Goal: Communication & Community: Connect with others

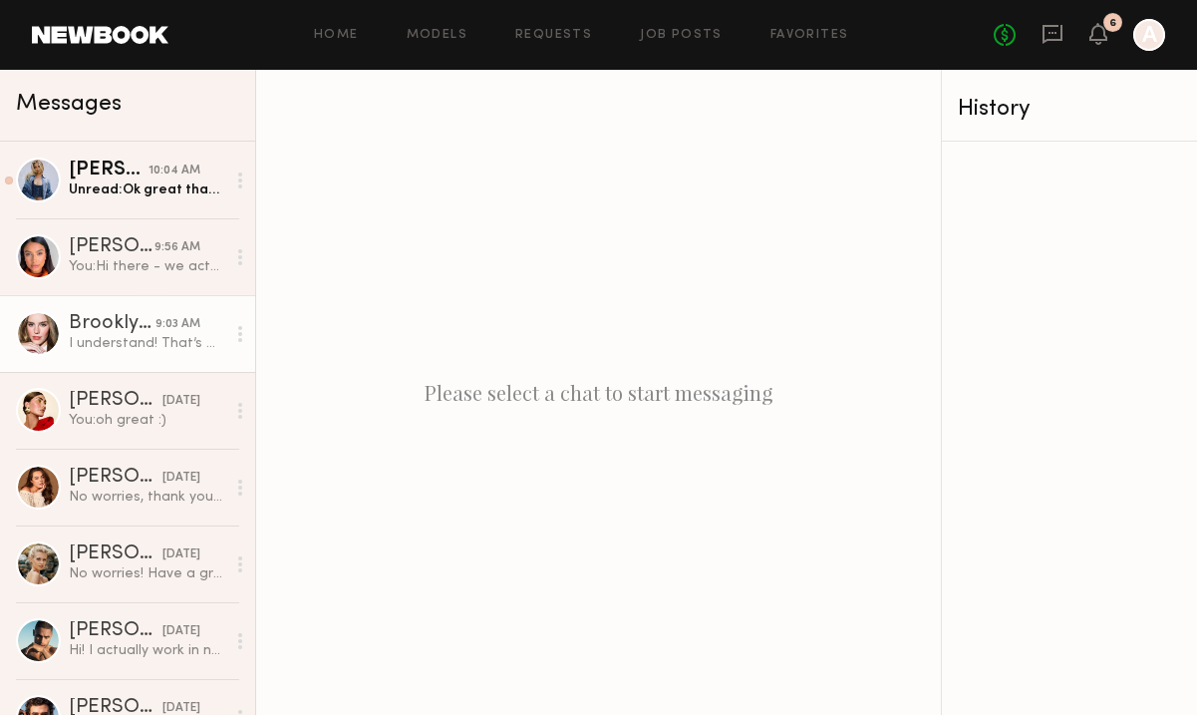
click at [120, 327] on div "Brooklyn B." at bounding box center [112, 324] width 87 height 20
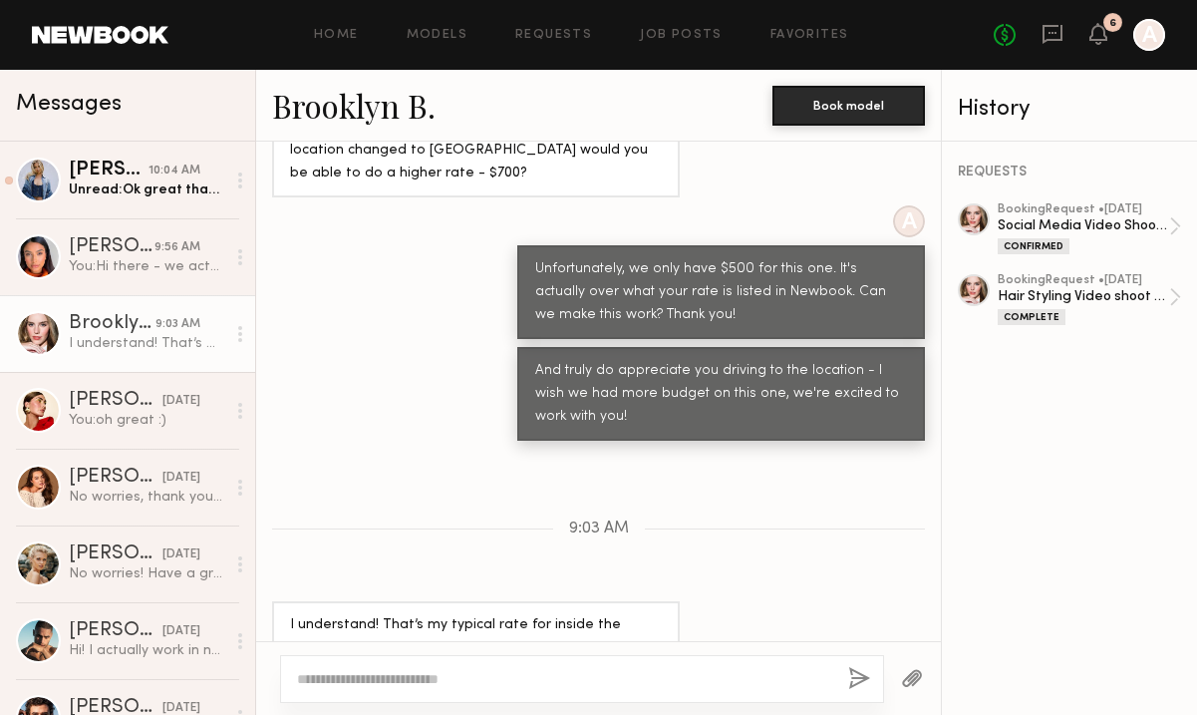
scroll to position [1157, 0]
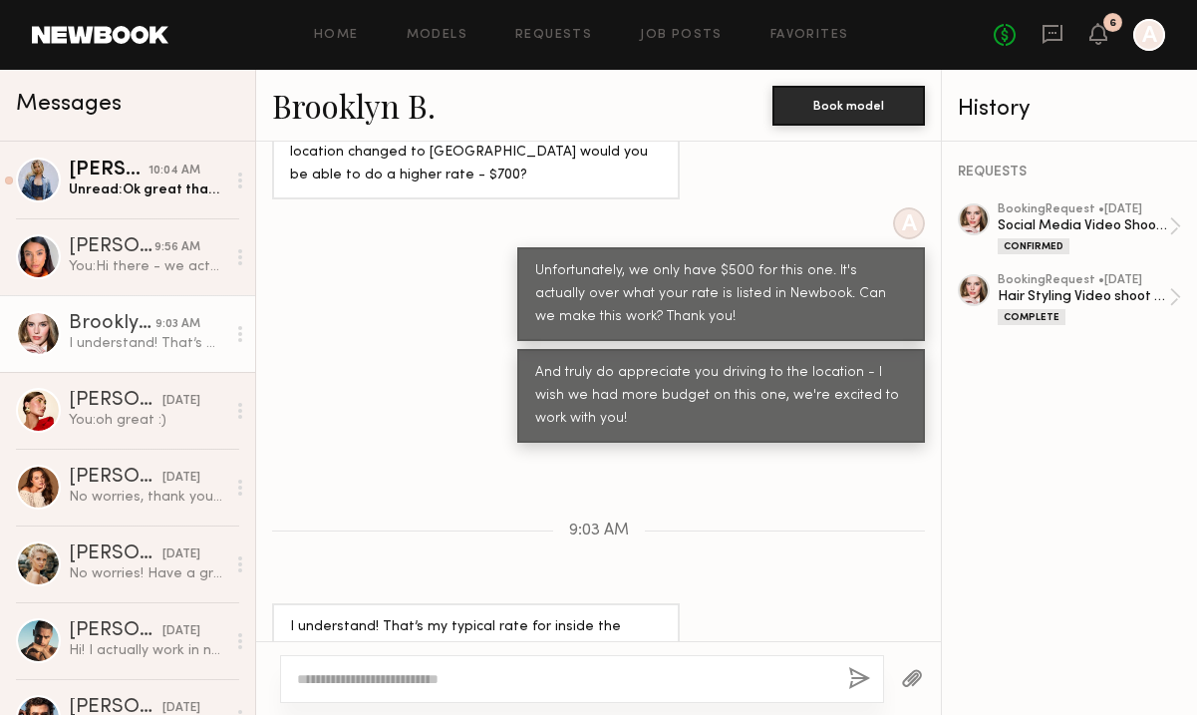
click at [337, 117] on link "Brooklyn B." at bounding box center [353, 105] width 163 height 43
click at [123, 198] on div "Unread: Ok great thank you!" at bounding box center [147, 189] width 156 height 19
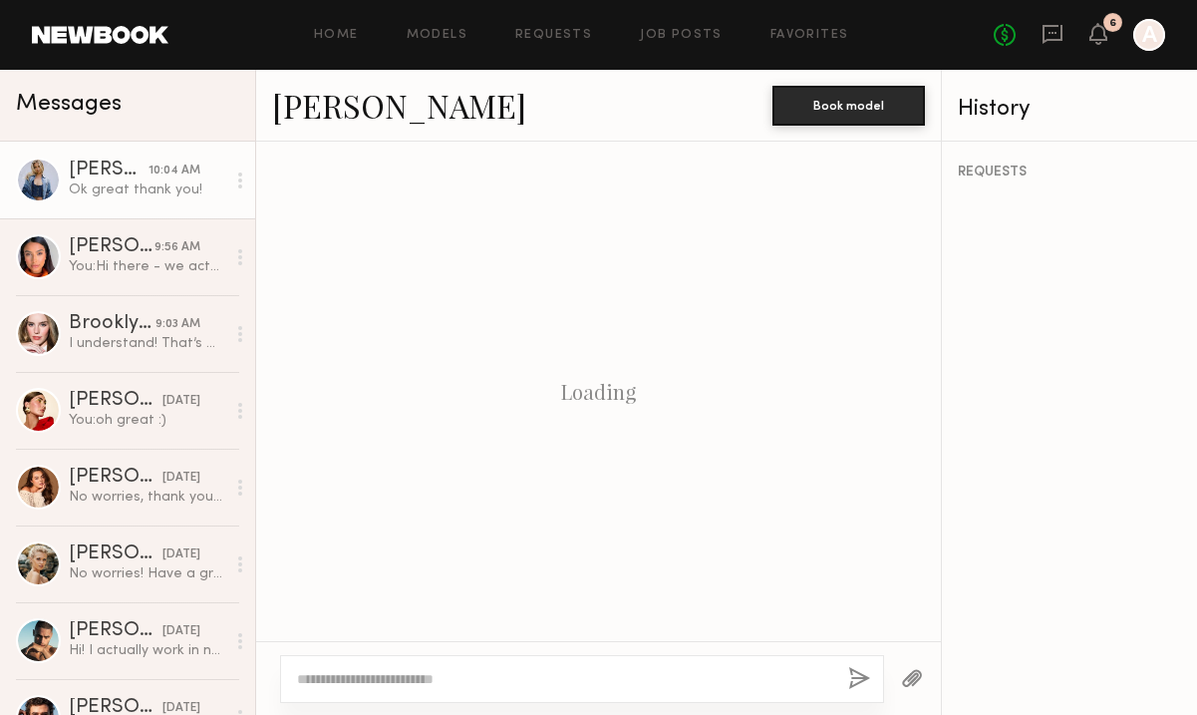
scroll to position [1329, 0]
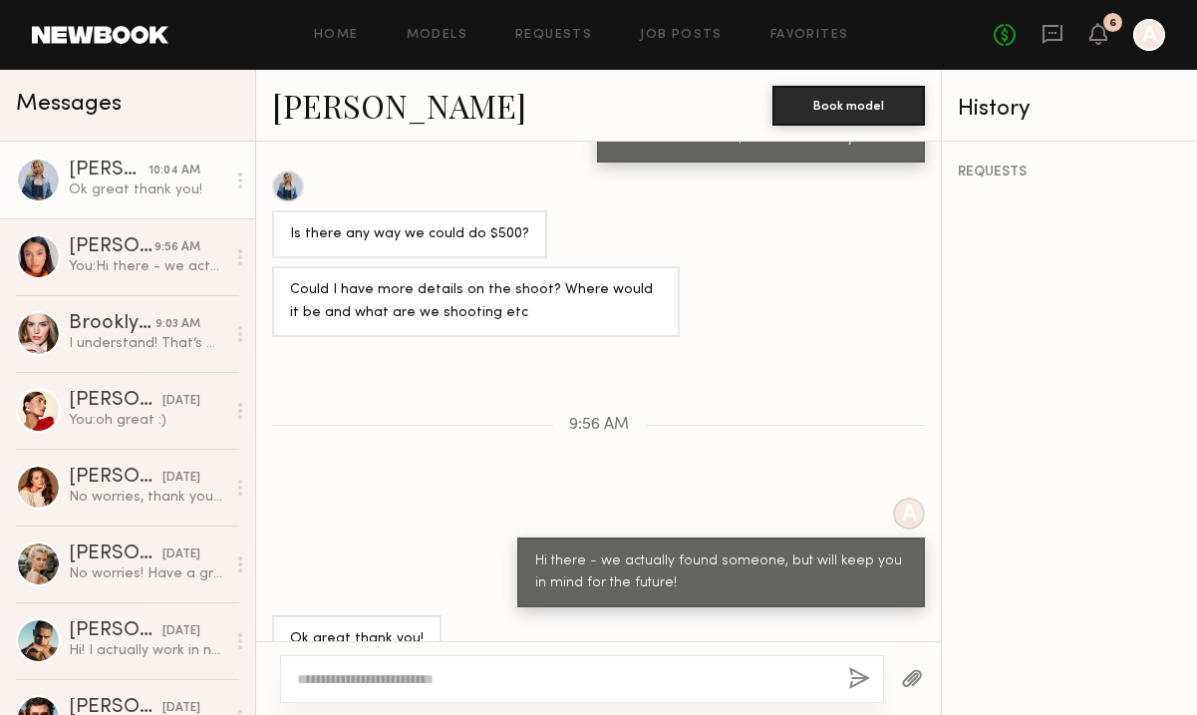
click at [111, 42] on link at bounding box center [100, 35] width 137 height 18
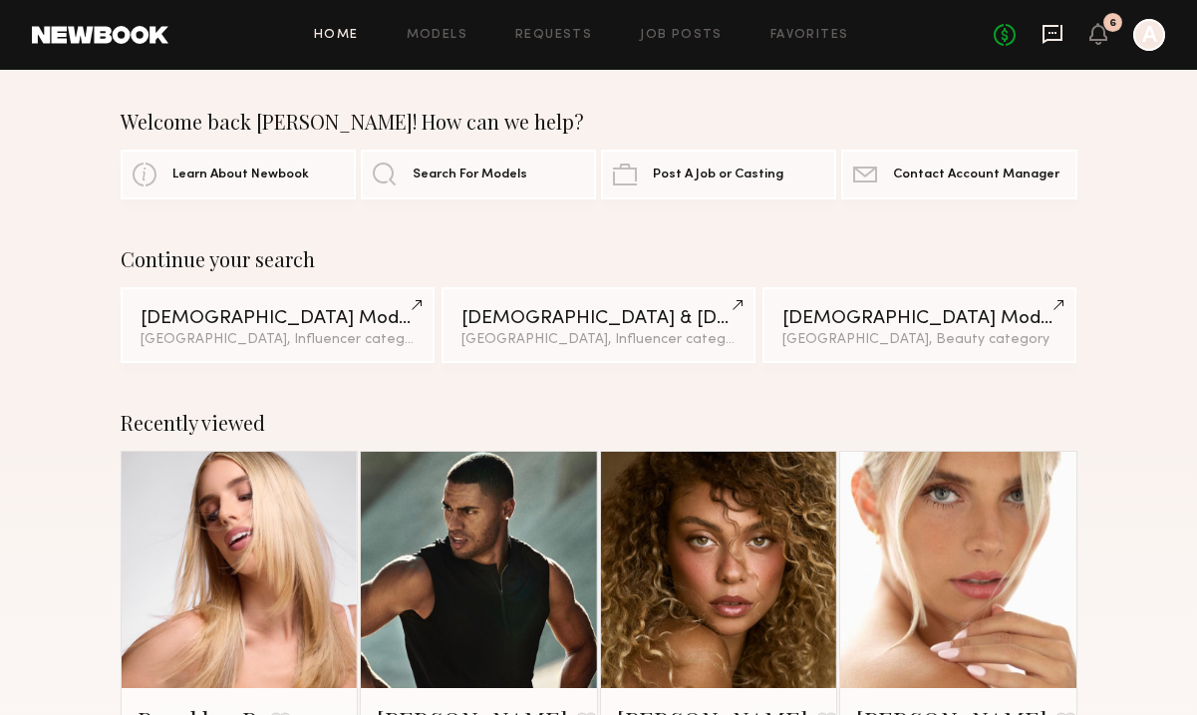
click at [1044, 32] on icon at bounding box center [1053, 34] width 20 height 19
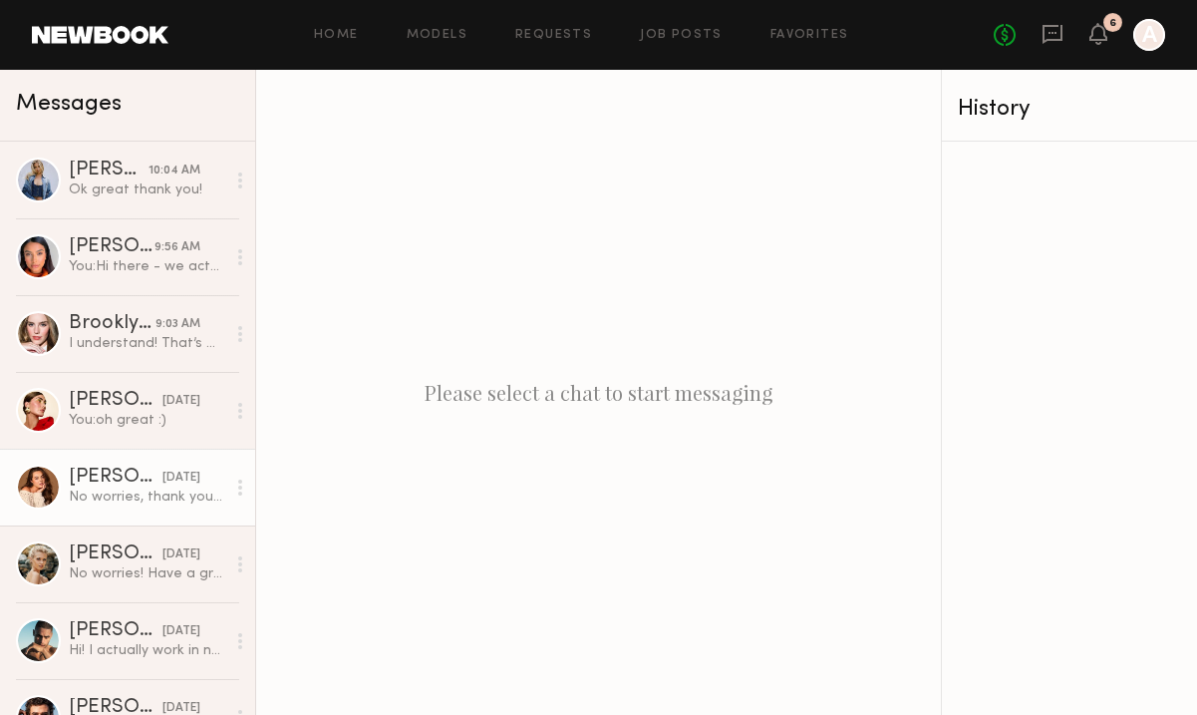
scroll to position [120, 0]
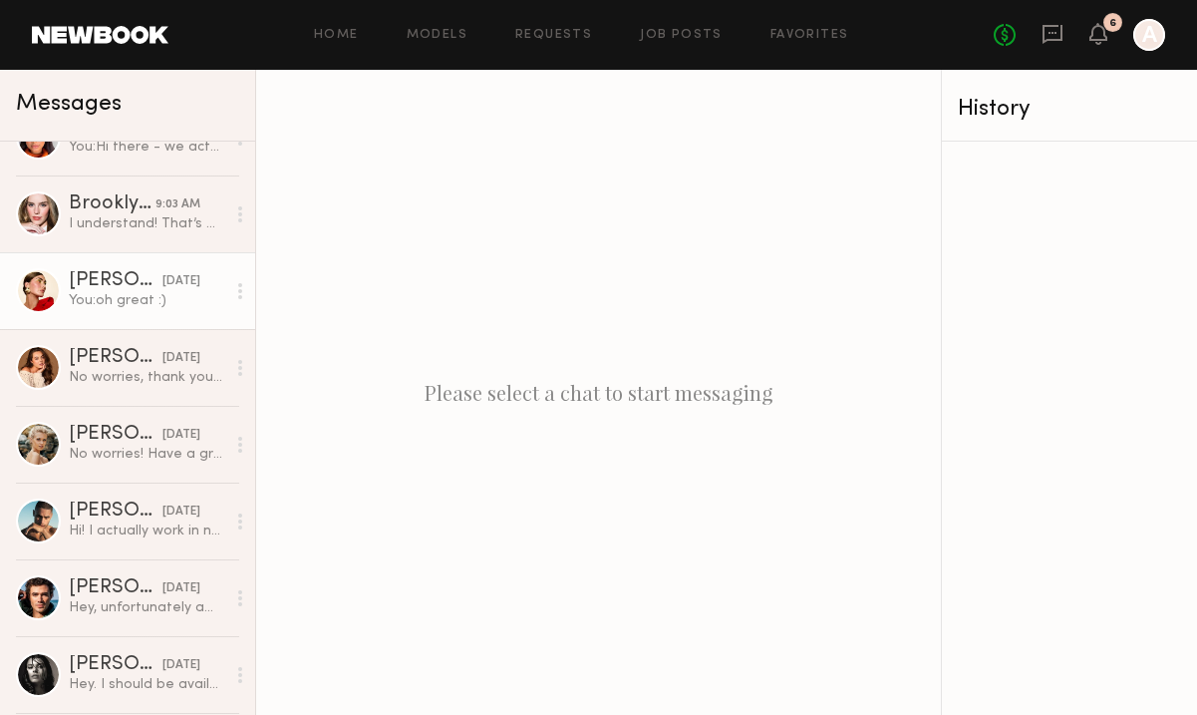
click at [105, 301] on div "You: oh great :)" at bounding box center [147, 300] width 156 height 19
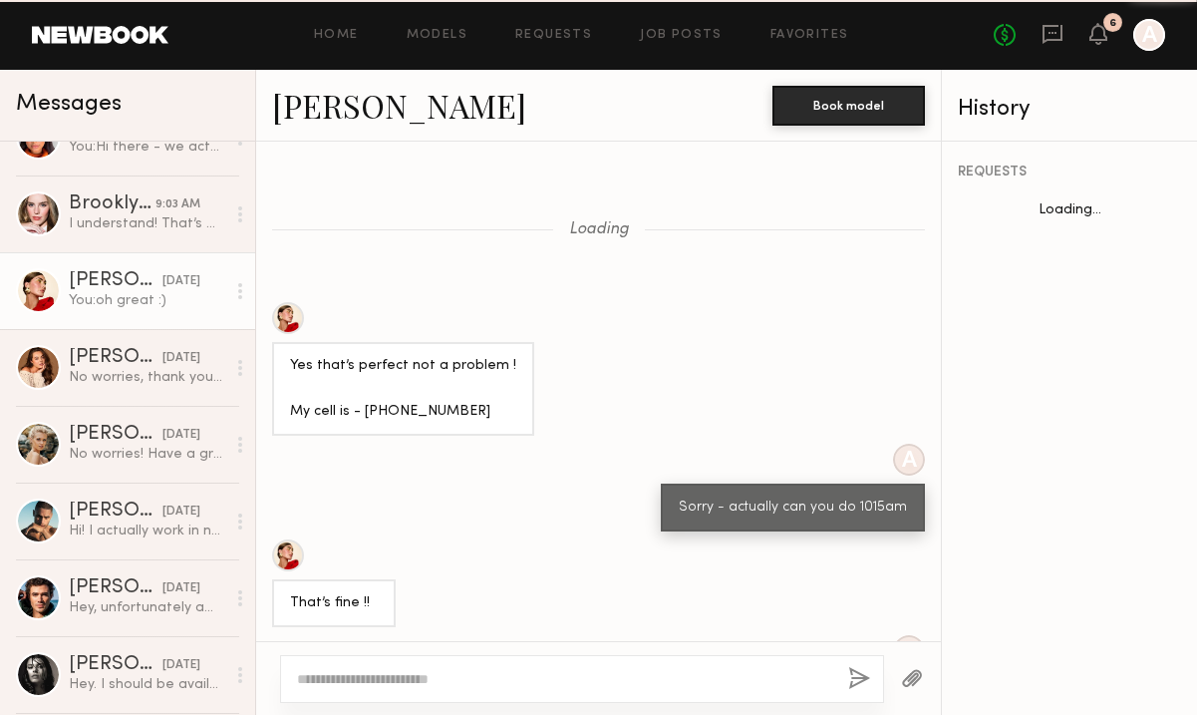
scroll to position [839, 0]
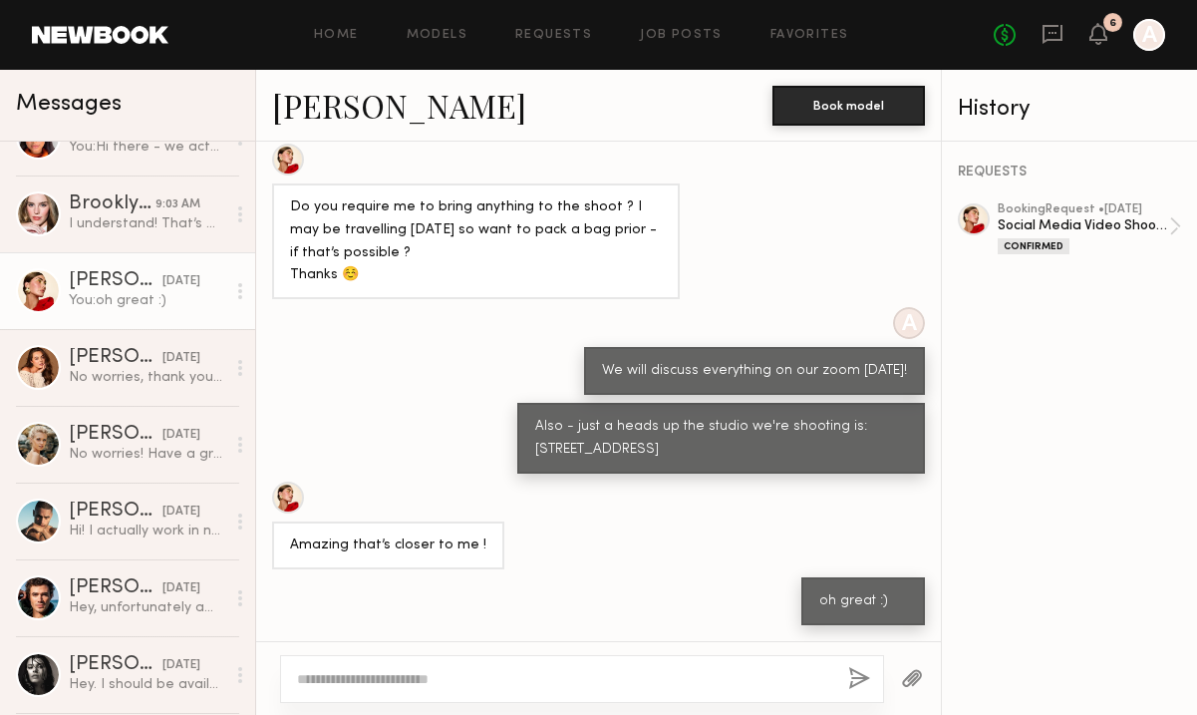
click at [343, 116] on link "[PERSON_NAME]" at bounding box center [399, 105] width 254 height 43
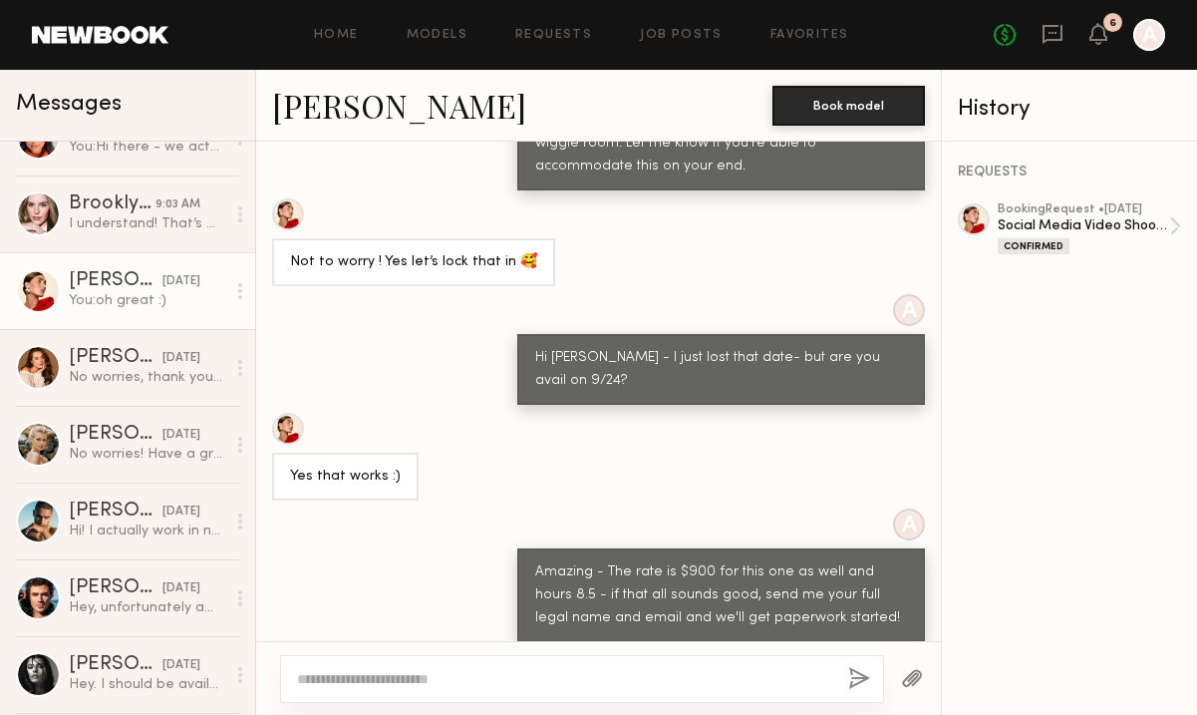
scroll to position [0, 0]
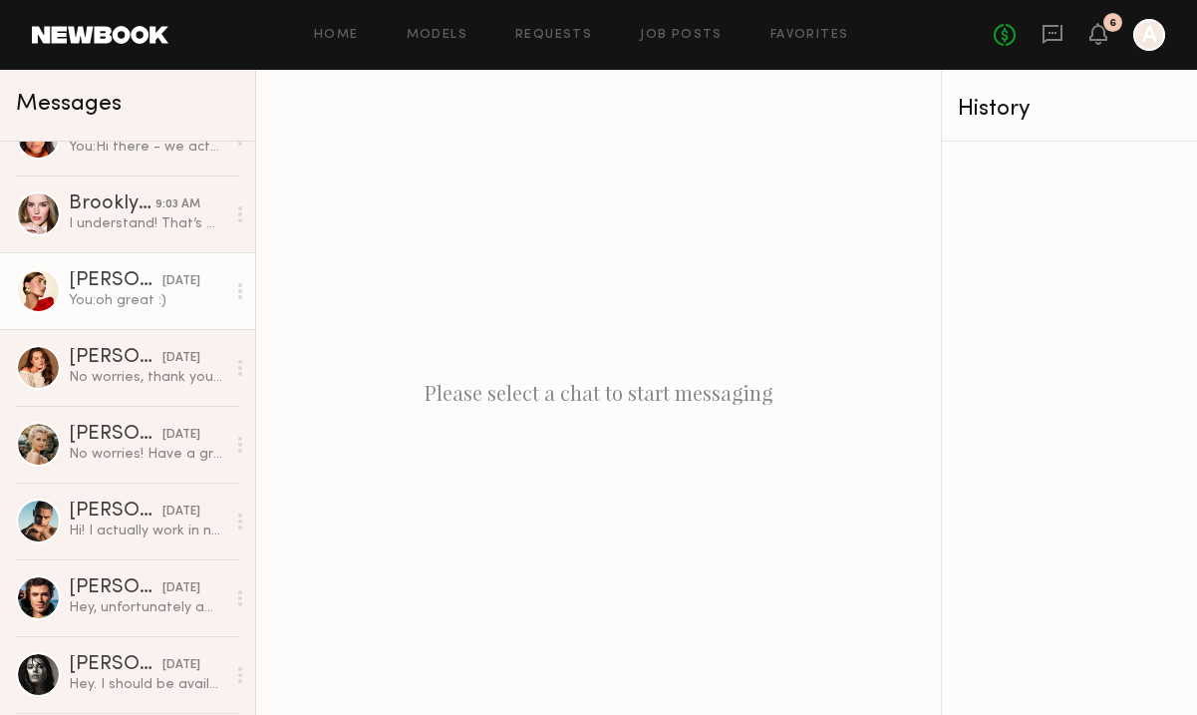
click at [127, 301] on div "You: oh great :)" at bounding box center [147, 300] width 156 height 19
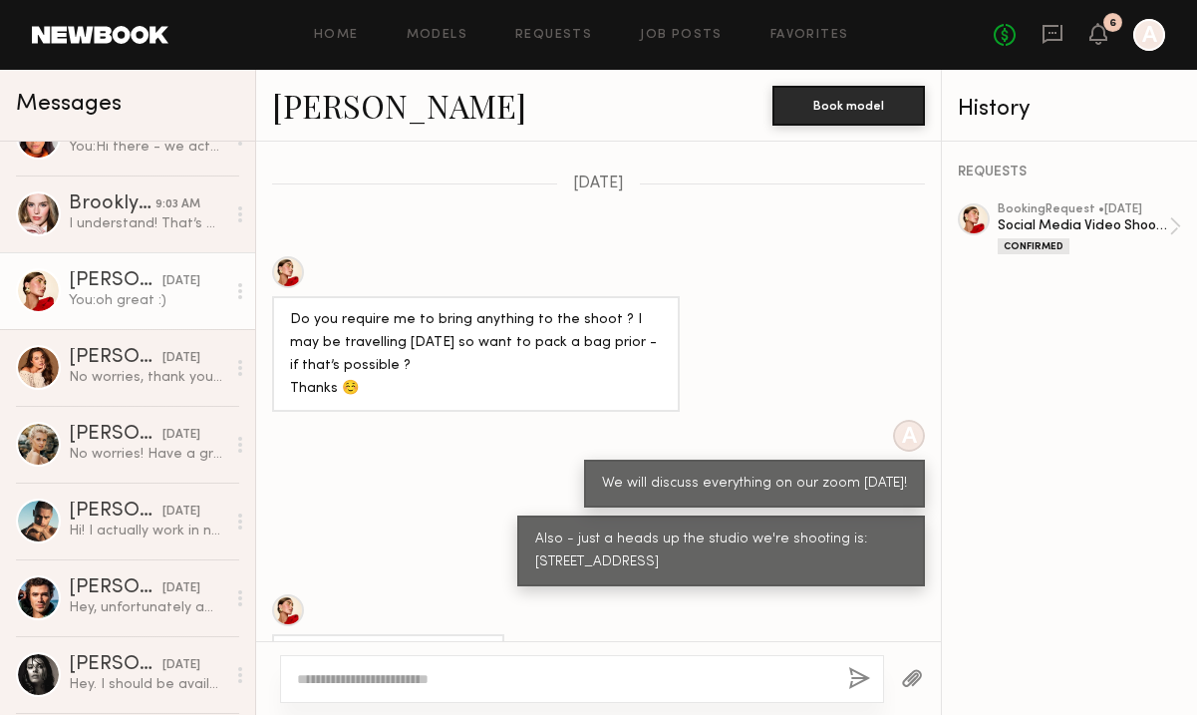
scroll to position [3738, 0]
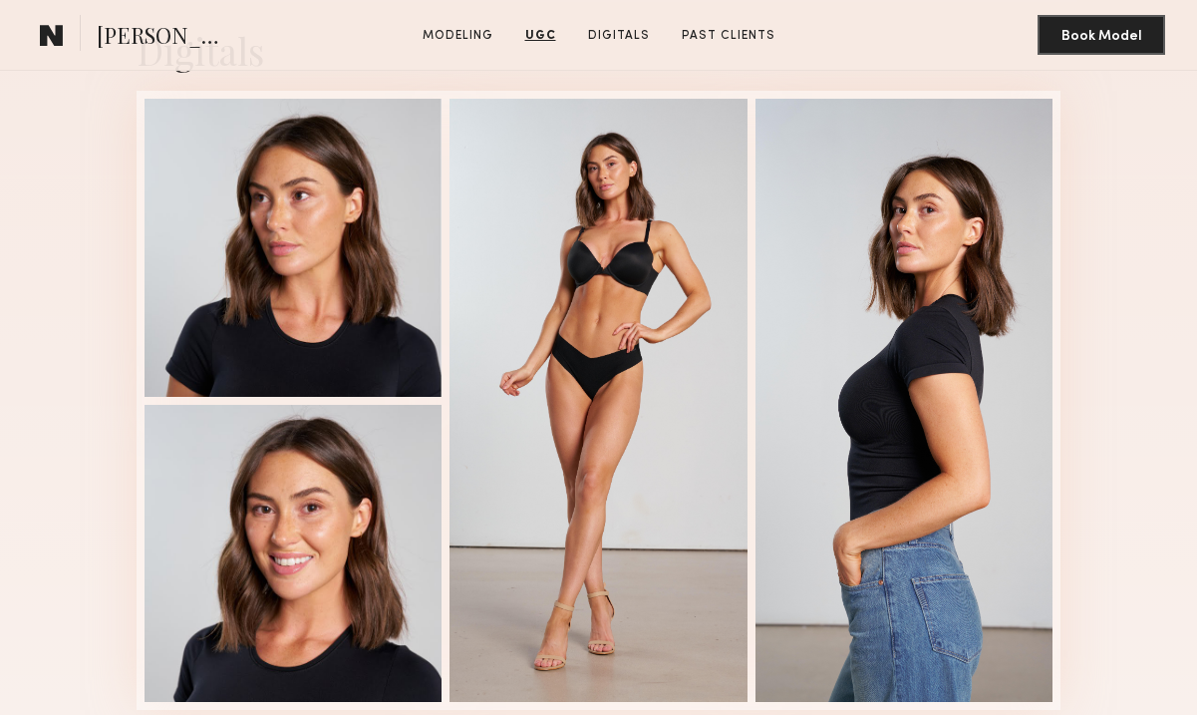
scroll to position [4022, 0]
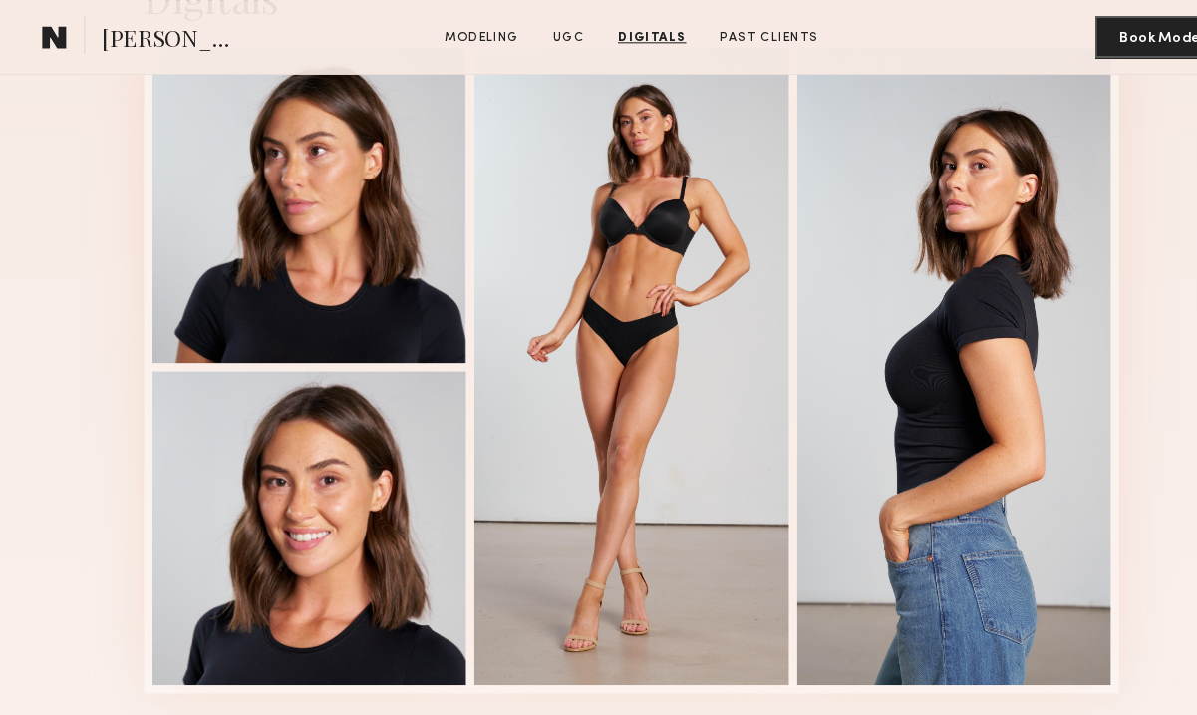
click at [38, 298] on div "Digitals 1 of 4" at bounding box center [598, 315] width 1197 height 732
